Goal: Download file/media

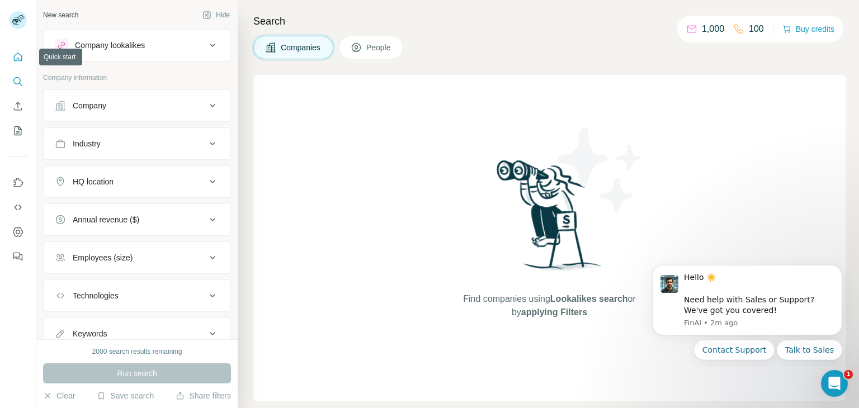
click at [19, 56] on icon "Quick start" at bounding box center [17, 56] width 11 height 11
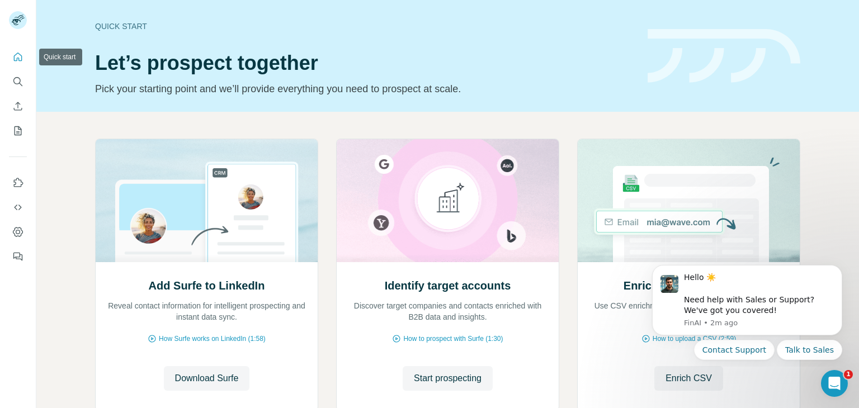
click at [18, 54] on icon "Quick start" at bounding box center [17, 56] width 11 height 11
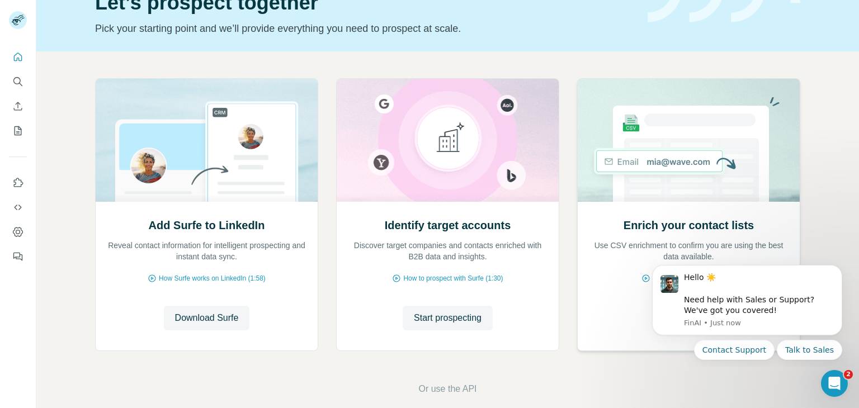
scroll to position [75, 0]
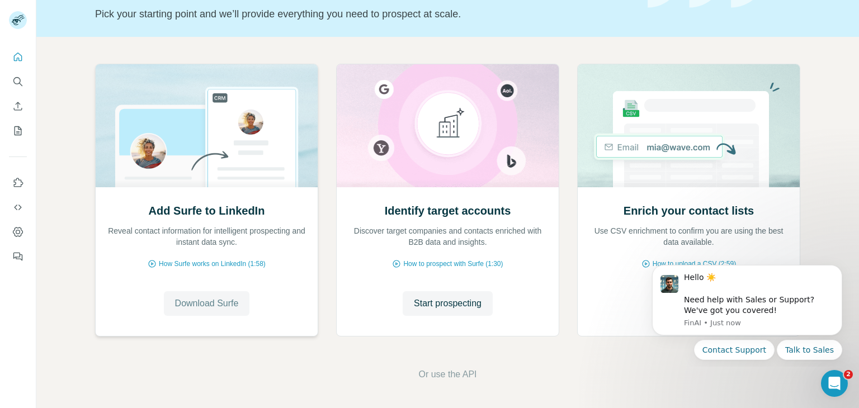
click at [197, 311] on button "Download Surfe" at bounding box center [207, 303] width 86 height 25
click at [491, 338] on div "Add Surfe to LinkedIn Reveal contact information for intelligent prospecting an…" at bounding box center [447, 202] width 705 height 277
click at [20, 249] on button "Feedback" at bounding box center [18, 257] width 18 height 20
click at [16, 63] on button "Quick start" at bounding box center [18, 57] width 18 height 20
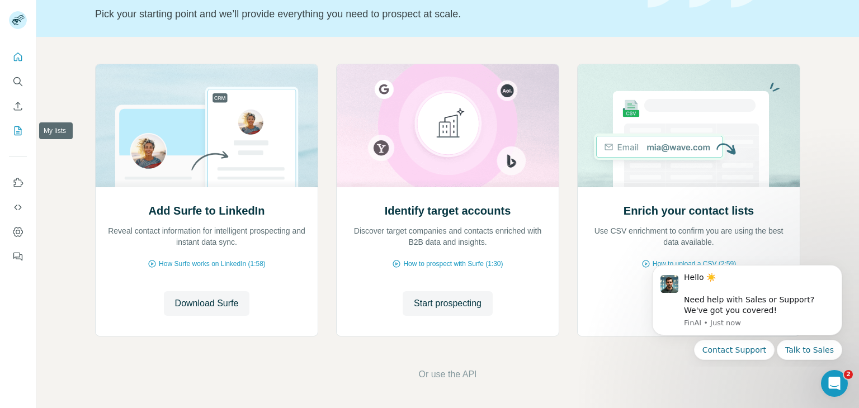
click at [11, 127] on button "My lists" at bounding box center [18, 131] width 18 height 20
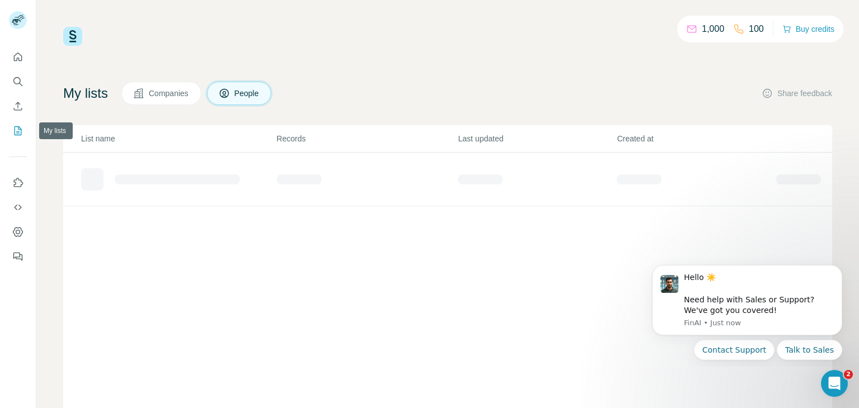
click at [11, 127] on button "My lists" at bounding box center [18, 131] width 18 height 20
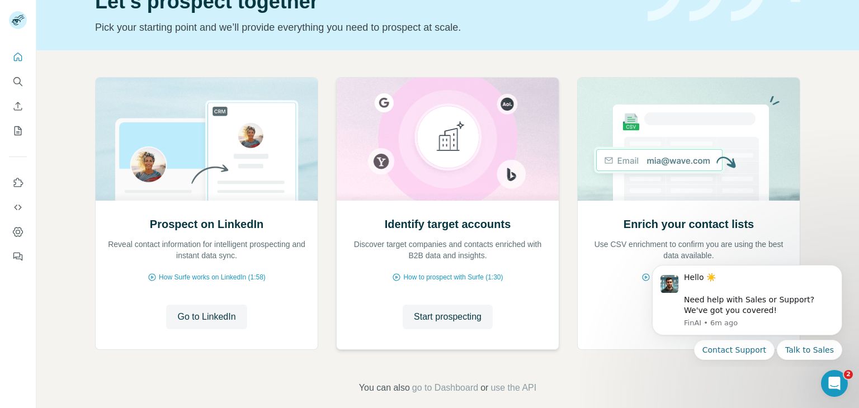
scroll to position [75, 0]
